Goal: Task Accomplishment & Management: Manage account settings

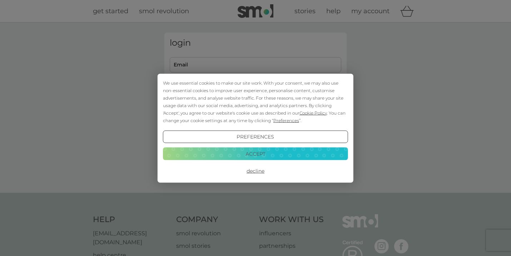
click at [273, 151] on button "Accept" at bounding box center [255, 154] width 185 height 13
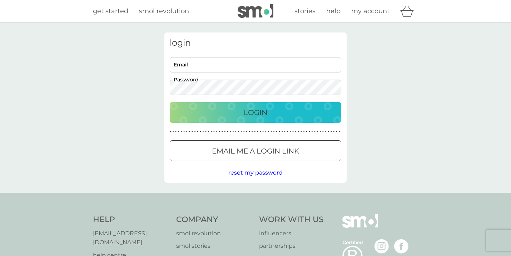
click at [234, 64] on input "Email" at bounding box center [256, 64] width 172 height 15
type input "[EMAIL_ADDRESS][DOMAIN_NAME]"
click at [255, 112] on button "Login" at bounding box center [256, 112] width 172 height 21
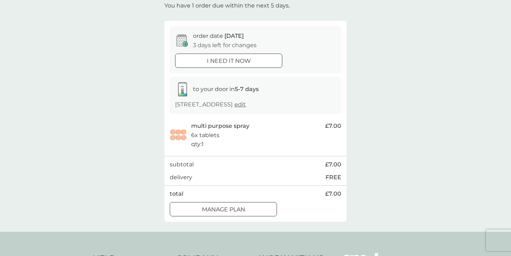
scroll to position [48, 0]
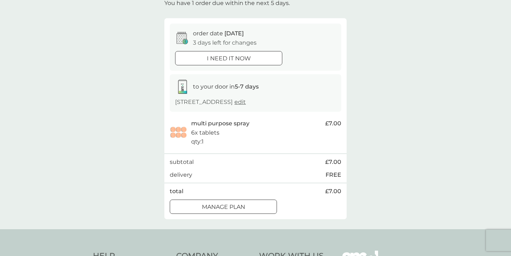
click at [250, 203] on div "Manage plan" at bounding box center [223, 207] width 106 height 9
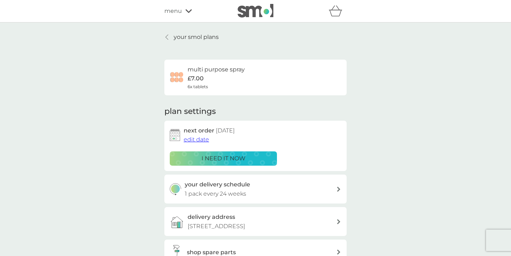
click at [197, 139] on span "edit date" at bounding box center [196, 139] width 25 height 7
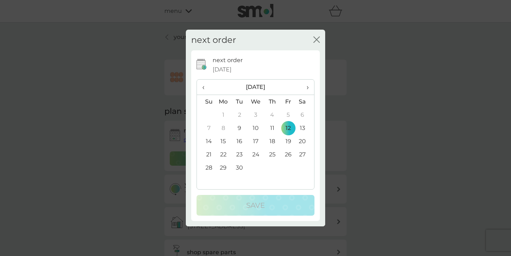
click at [306, 86] on span "›" at bounding box center [305, 87] width 7 height 15
click at [223, 130] on td "3" at bounding box center [223, 127] width 16 height 13
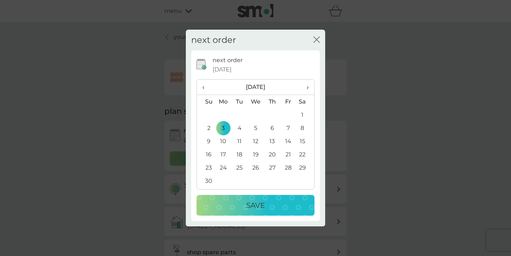
click at [247, 203] on p "Save" at bounding box center [255, 205] width 19 height 11
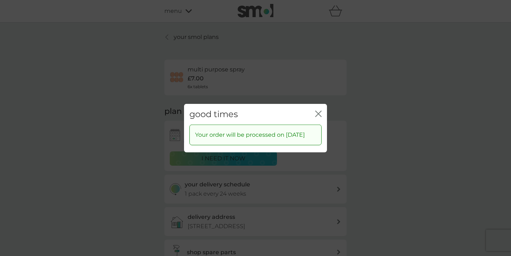
click at [319, 110] on icon "close" at bounding box center [318, 113] width 6 height 6
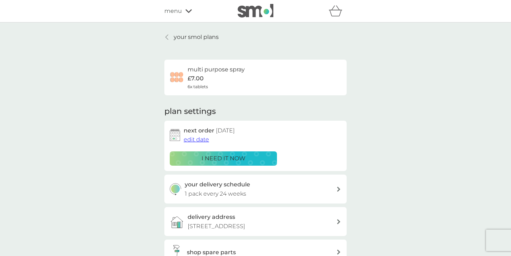
click at [192, 36] on p "your smol plans" at bounding box center [196, 37] width 45 height 9
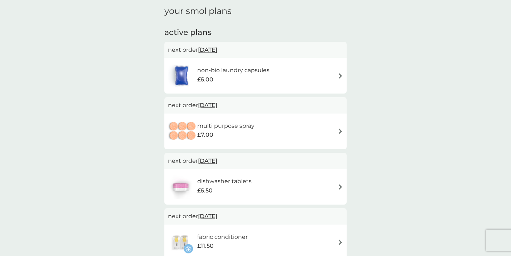
scroll to position [27, 0]
